Goal: Task Accomplishment & Management: Manage account settings

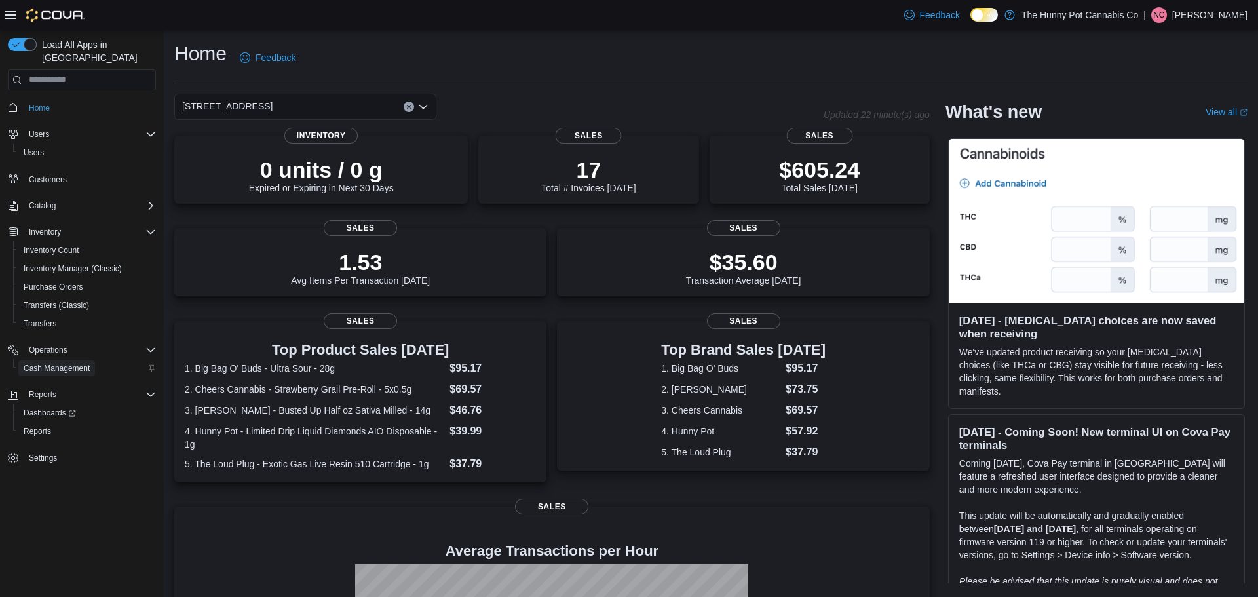
click at [69, 363] on span "Cash Management" at bounding box center [57, 368] width 66 height 10
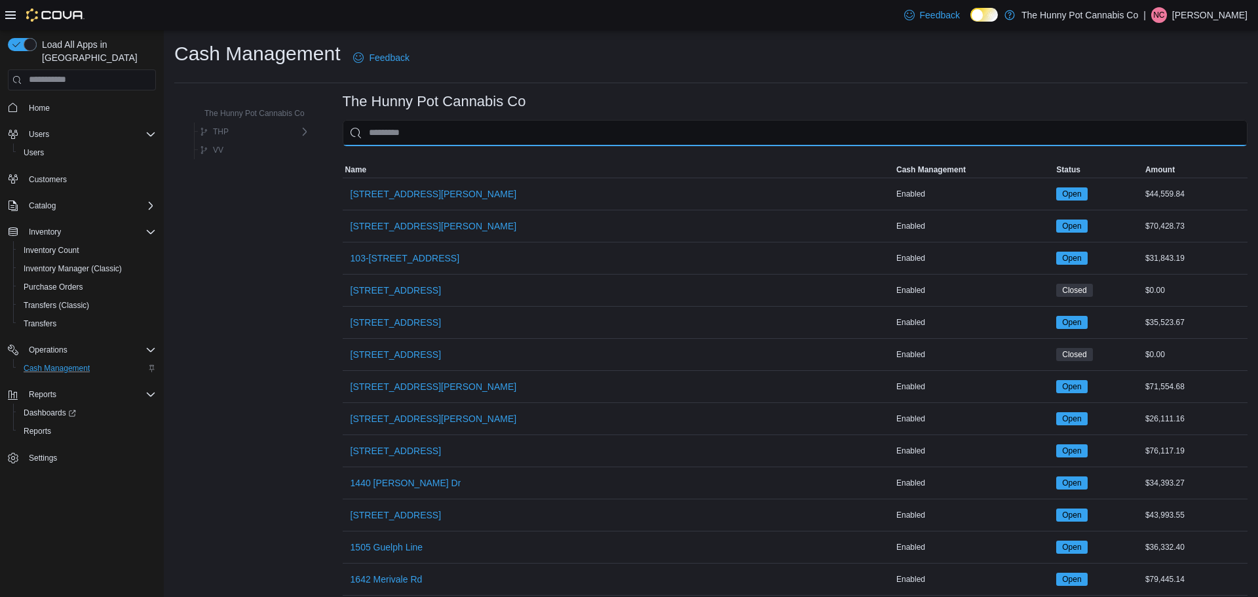
click at [456, 135] on input "This is a search bar. As you type, the results lower in the page will automatic…" at bounding box center [795, 133] width 905 height 26
type input "***"
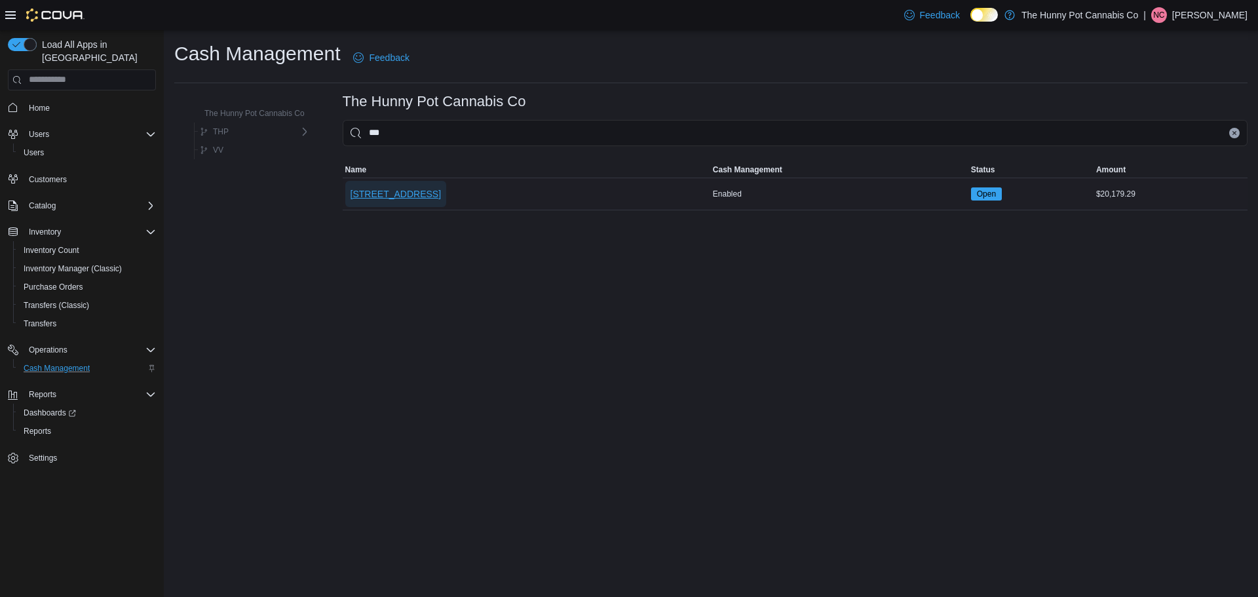
click at [424, 195] on span "[STREET_ADDRESS]" at bounding box center [396, 193] width 90 height 13
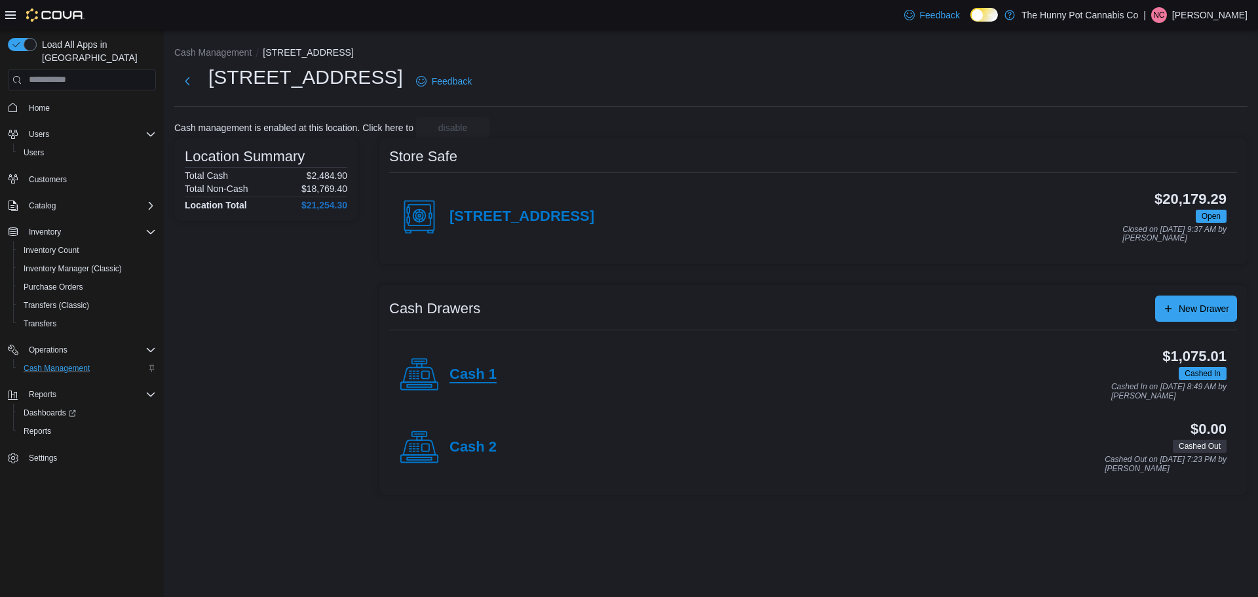
click at [481, 379] on h4 "Cash 1" at bounding box center [472, 374] width 47 height 17
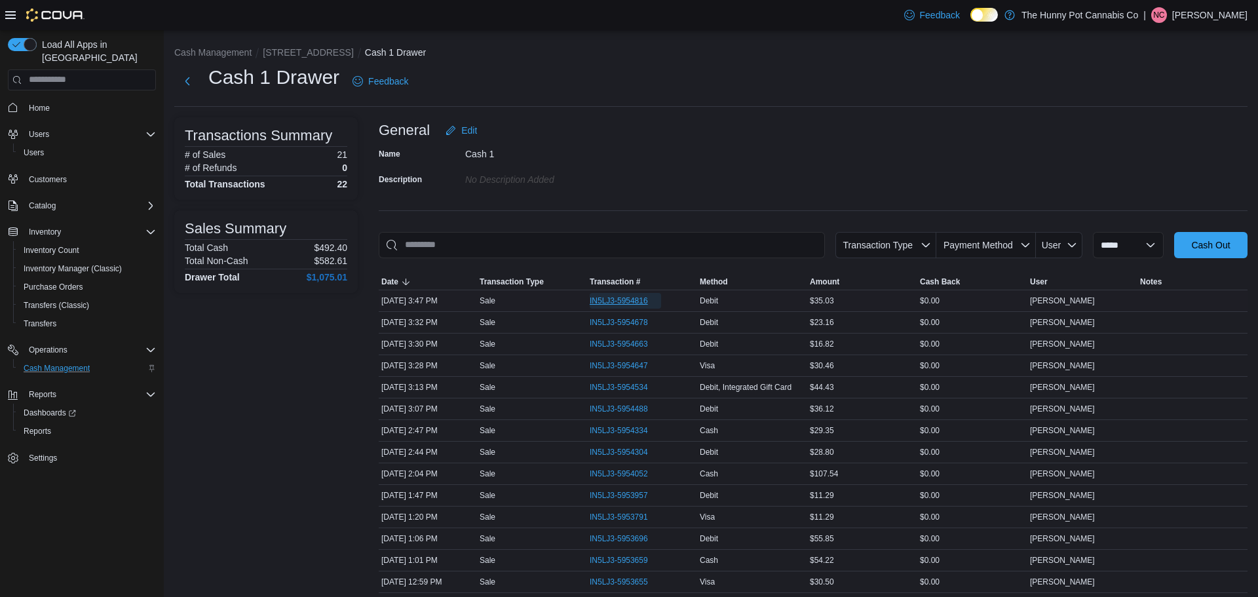
click at [634, 303] on span "IN5LJ3-5954816" at bounding box center [619, 300] width 58 height 10
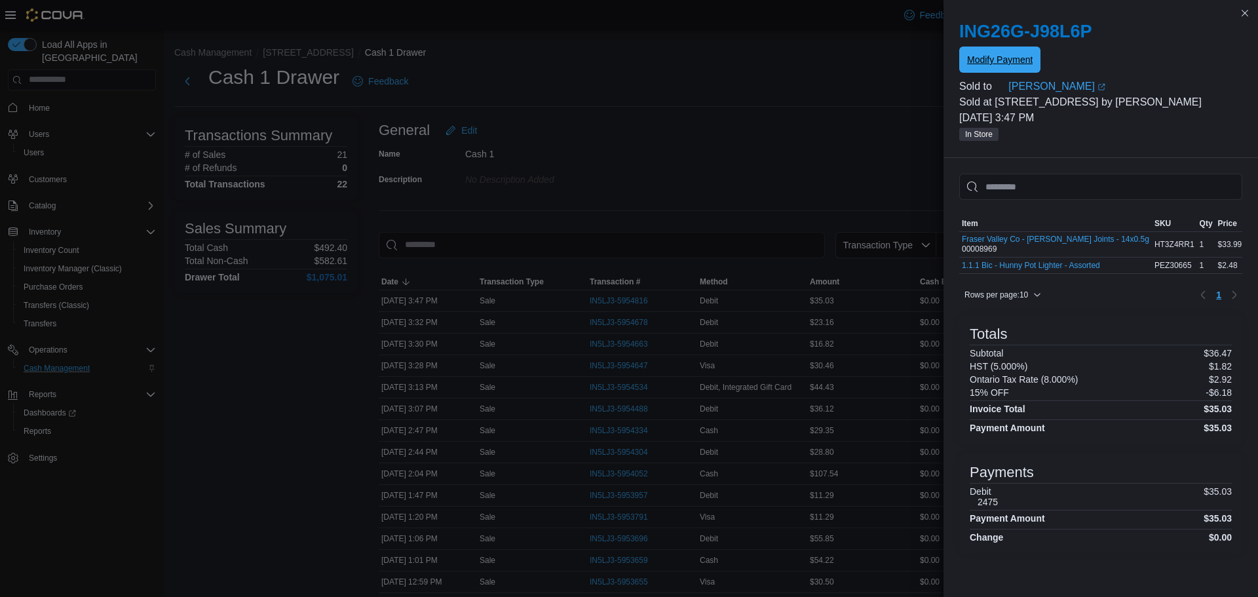
click at [973, 54] on span "Modify Payment" at bounding box center [1000, 59] width 66 height 13
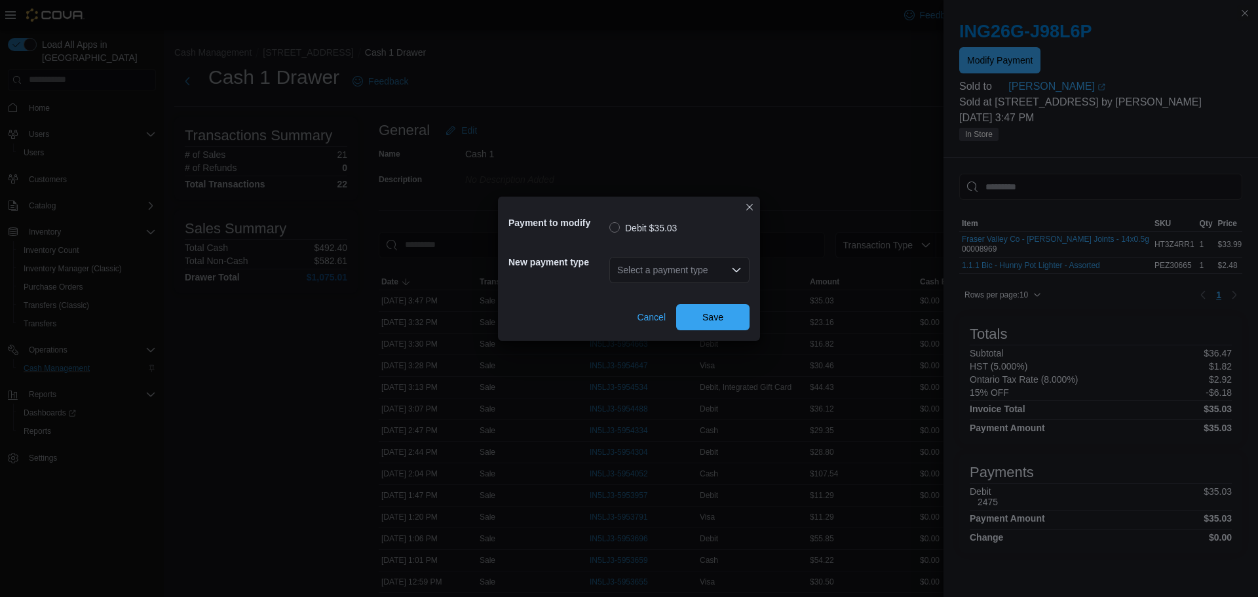
click at [706, 277] on div "Select a payment type" at bounding box center [679, 270] width 140 height 26
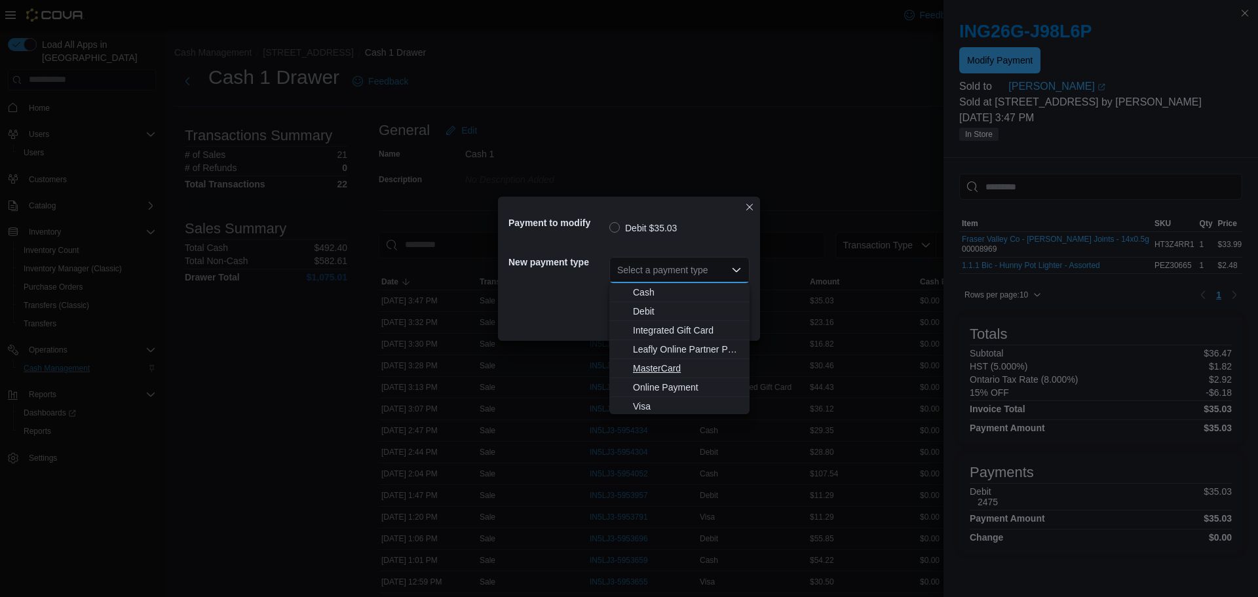
click at [672, 366] on span "MasterCard" at bounding box center [687, 368] width 109 height 13
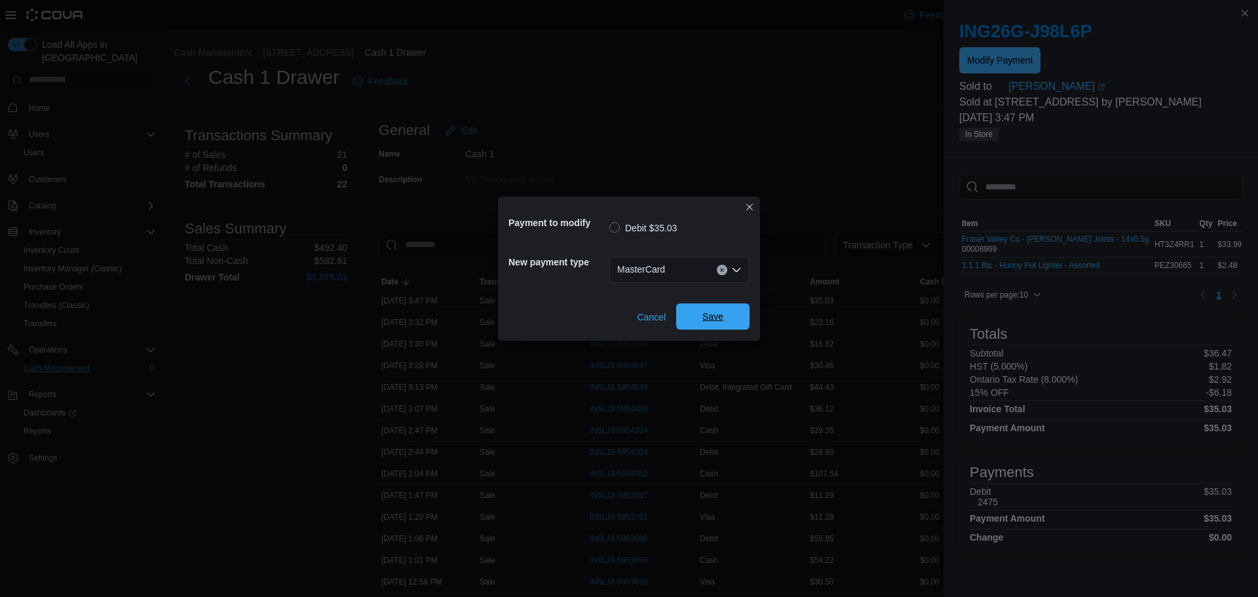
click at [721, 326] on span "Save" at bounding box center [713, 316] width 58 height 26
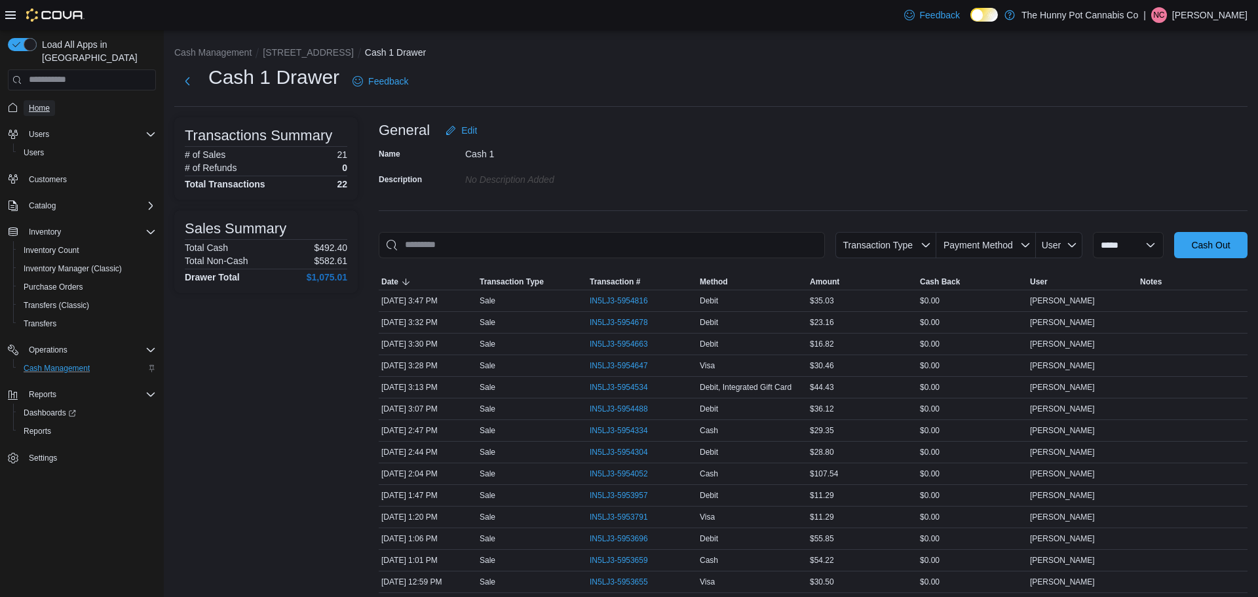
click at [52, 102] on link "Home" at bounding box center [39, 108] width 31 height 16
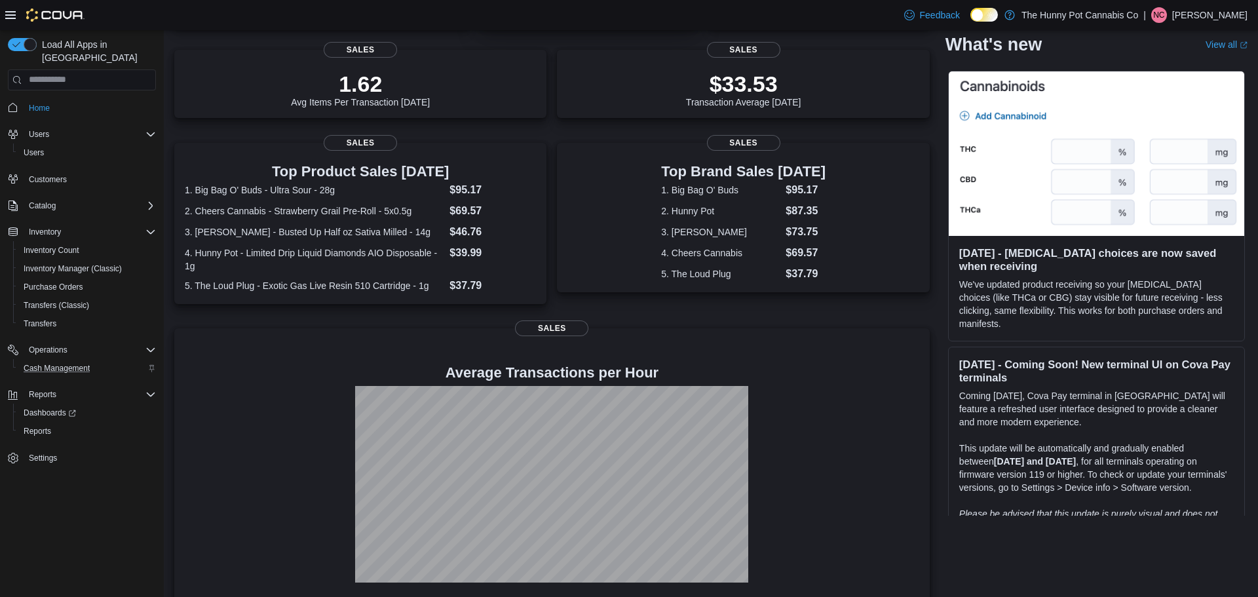
scroll to position [178, 0]
click at [56, 363] on span "Cash Management" at bounding box center [57, 368] width 66 height 10
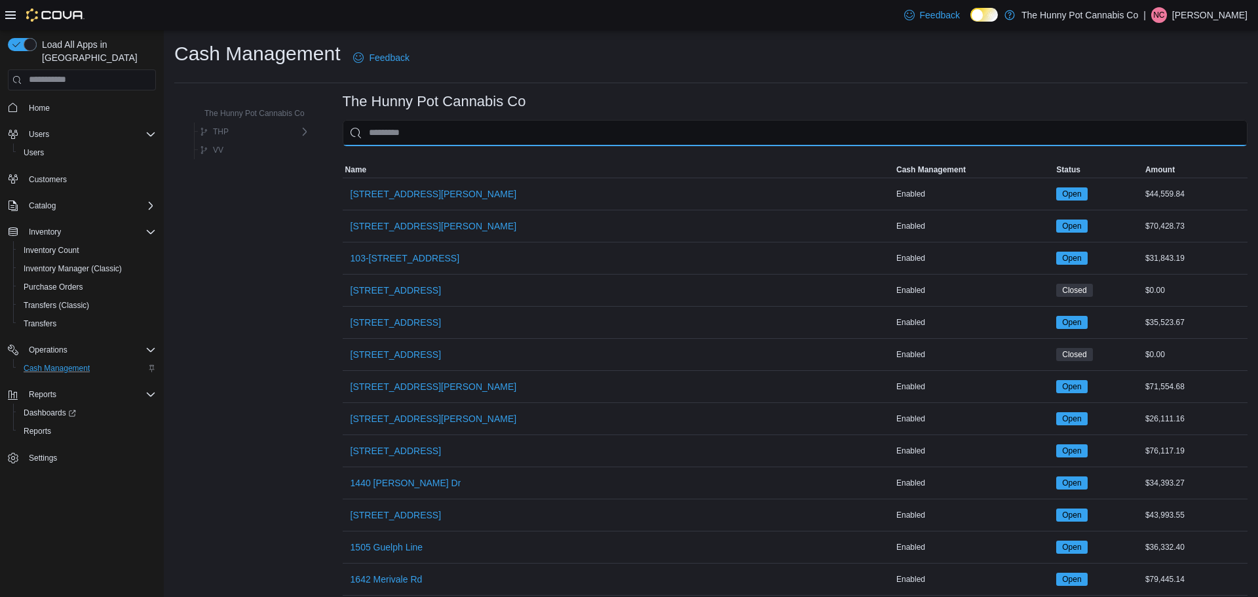
click at [500, 130] on input "This is a search bar. As you type, the results lower in the page will automatic…" at bounding box center [795, 133] width 905 height 26
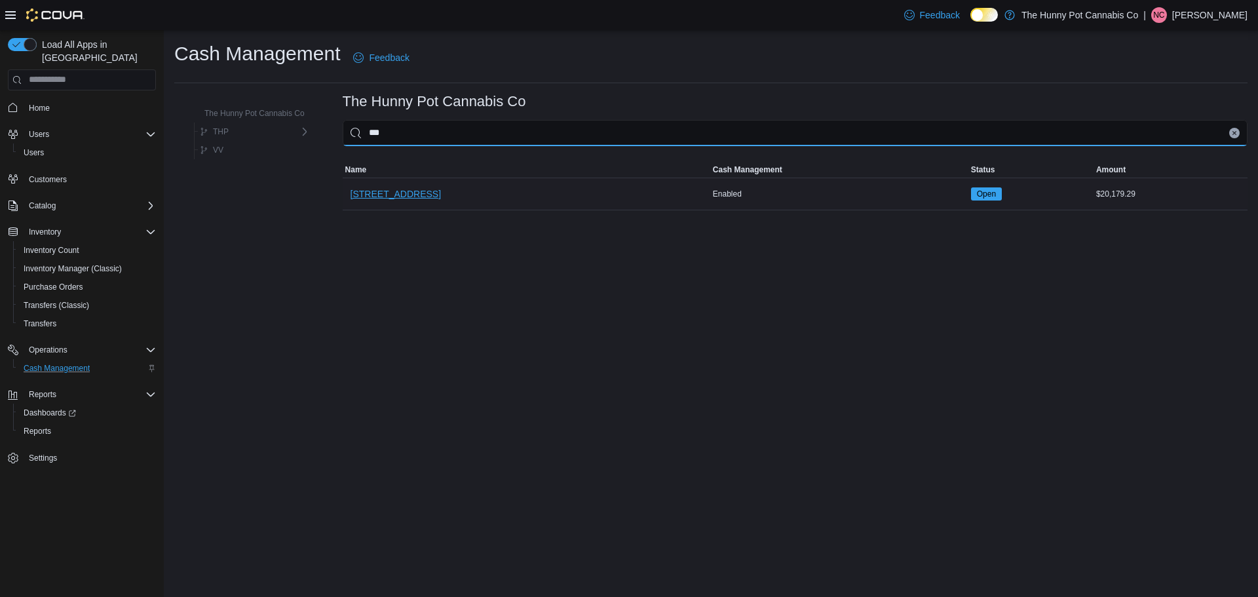
type input "***"
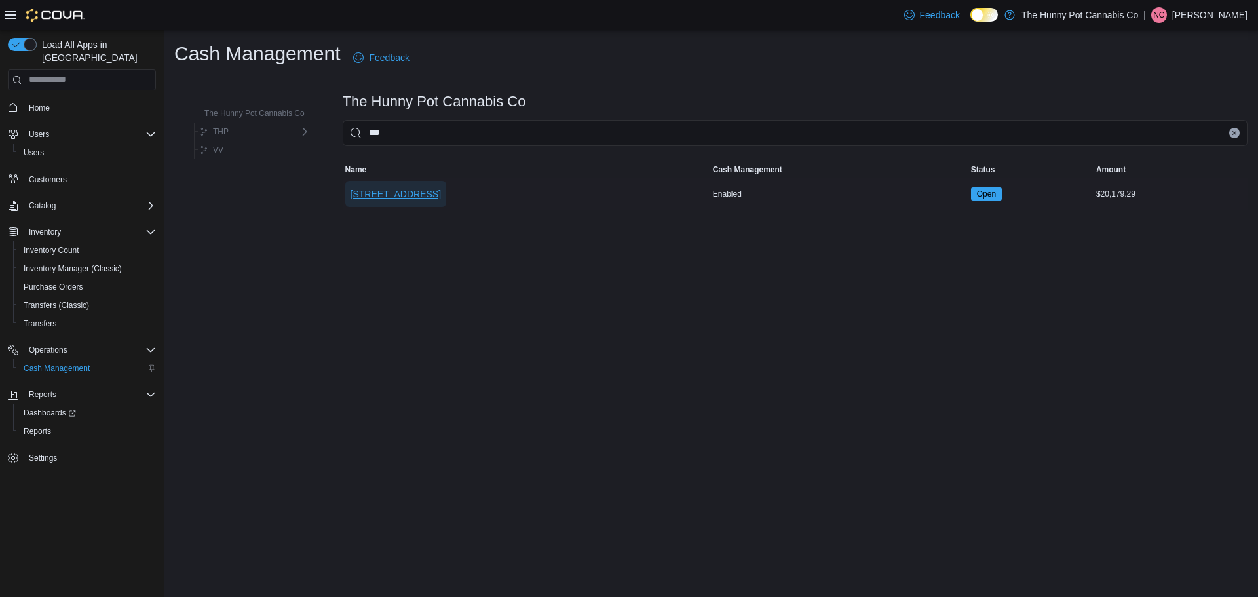
click at [416, 189] on span "[STREET_ADDRESS]" at bounding box center [396, 193] width 90 height 13
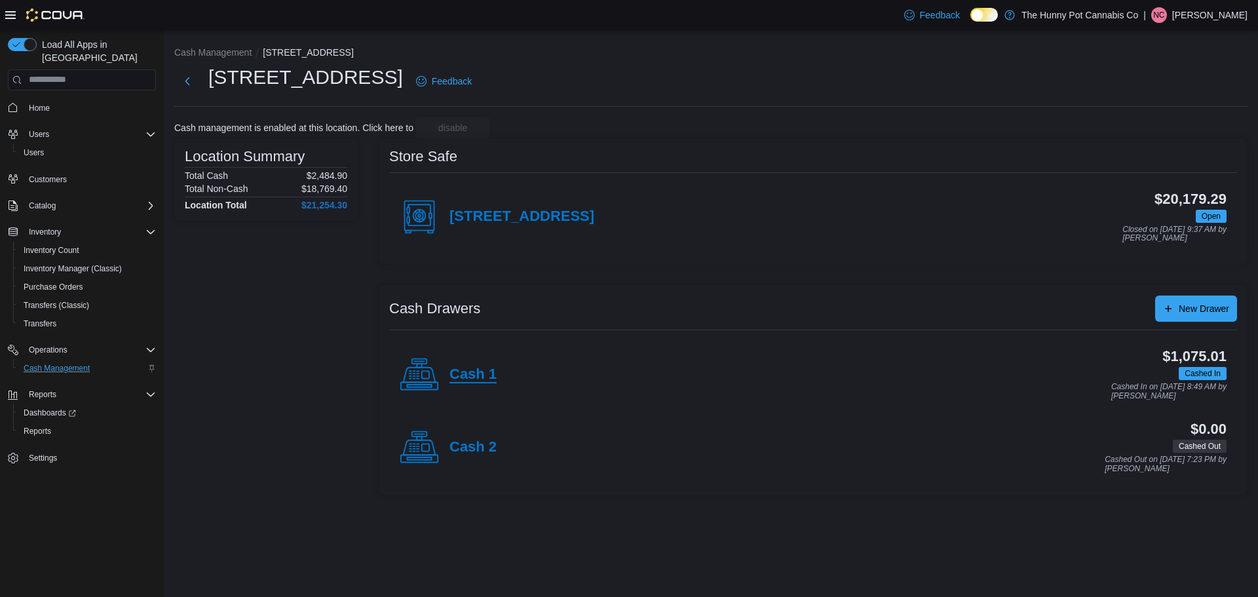
click at [466, 371] on h4 "Cash 1" at bounding box center [472, 374] width 47 height 17
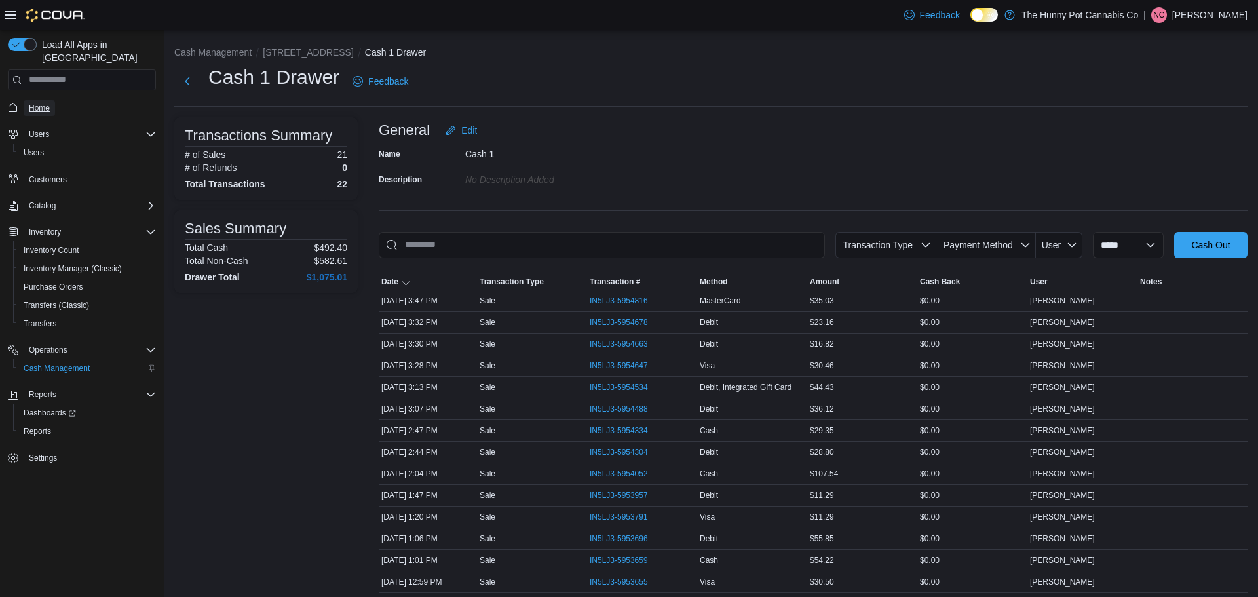
click at [43, 103] on span "Home" at bounding box center [39, 108] width 21 height 10
